Goal: Download file/media

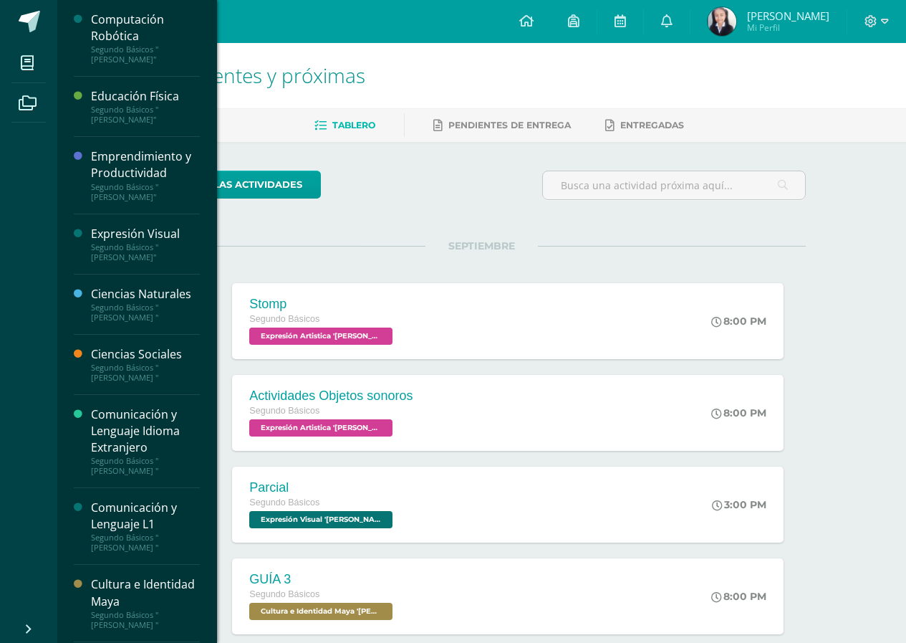
click at [132, 224] on div "Expresión Visual Segundo Básicos "[PERSON_NAME]"" at bounding box center [137, 244] width 126 height 60
click at [133, 232] on div "Expresión Visual" at bounding box center [145, 234] width 109 height 16
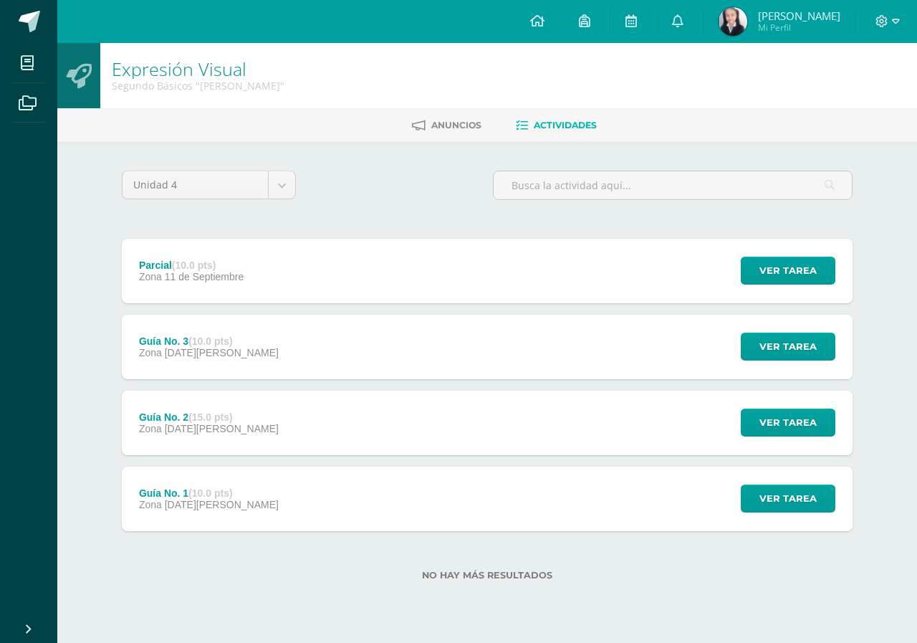
click at [304, 373] on div "Guía No. 3 (10.0 pts) Zona [DATE][PERSON_NAME] Ver tarea Guía No. 3 Expresión V…" at bounding box center [487, 347] width 731 height 64
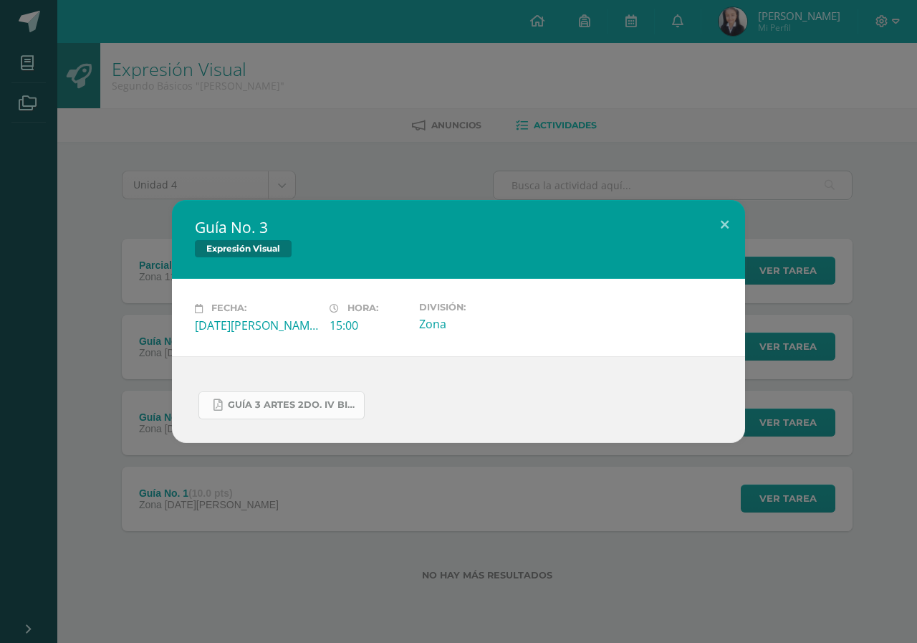
click at [284, 400] on span "GUÍA 3 ARTES 2DO. IV BIM.docx.pdf" at bounding box center [292, 404] width 129 height 11
click at [330, 105] on div "Guía No. 3 Expresión Visual Fecha: [DATE][PERSON_NAME] Hora: 15:00 División: Zo…" at bounding box center [458, 321] width 917 height 643
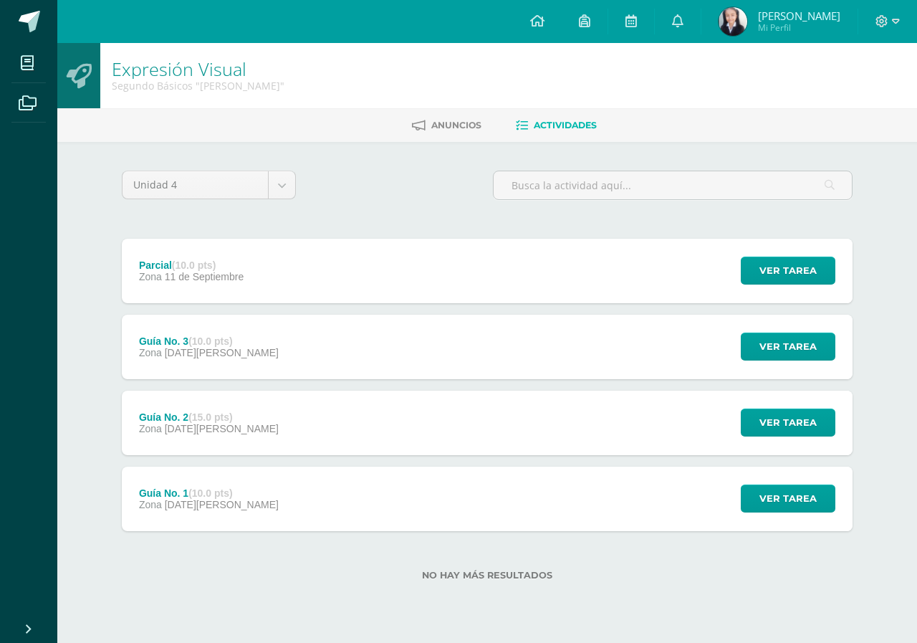
click at [263, 299] on div "Parcial (10.0 pts) Zona [DATE] Ver tarea Parcial Expresión Visual Cargando cont…" at bounding box center [487, 271] width 731 height 64
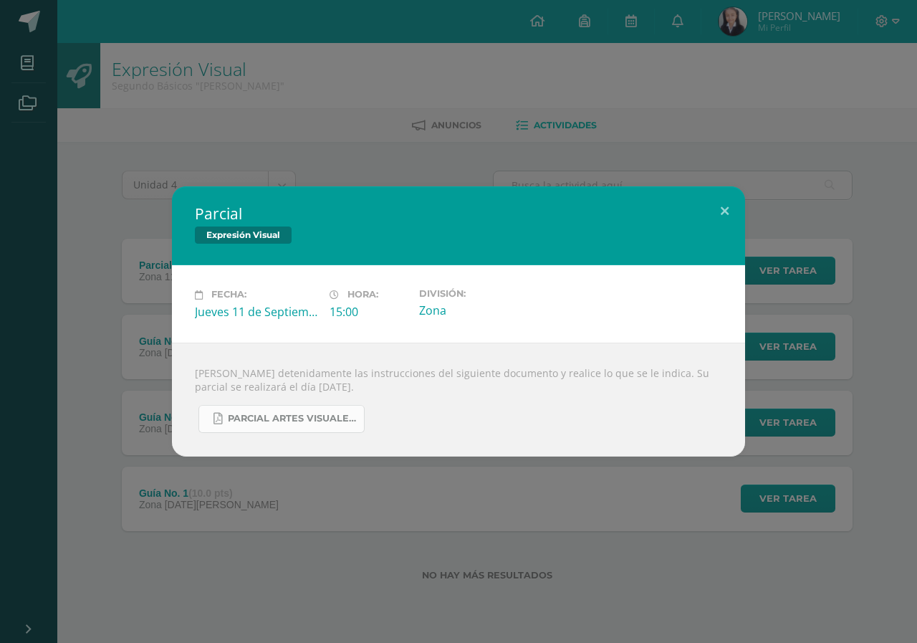
click at [287, 408] on link "PARCIAL ARTES VISUALES. IV BIM.docx.pdf" at bounding box center [281, 419] width 166 height 28
click at [495, 49] on div "Parcial Expresión Visual Fecha: [DATE] Hora: 15:00 División: Zona" at bounding box center [458, 321] width 917 height 643
